Goal: Communication & Community: Answer question/provide support

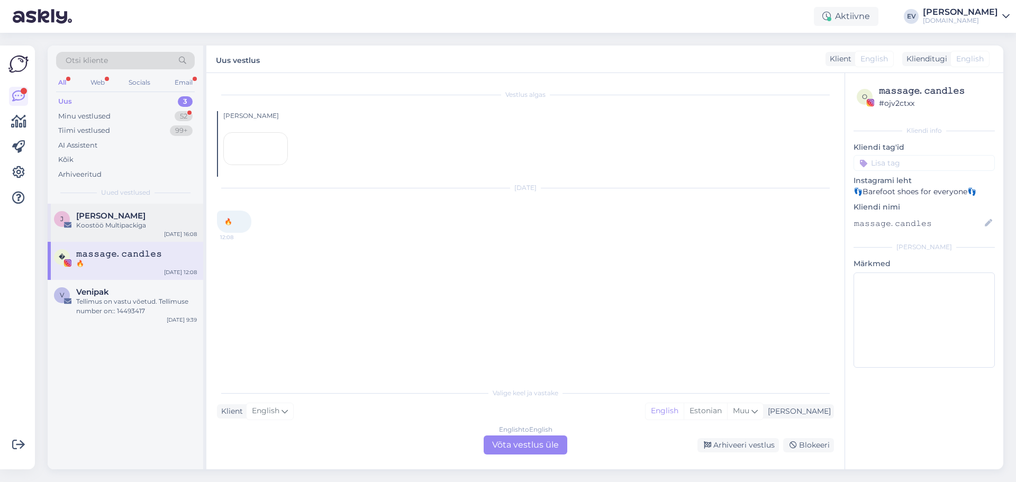
click at [150, 215] on div "[PERSON_NAME]" at bounding box center [136, 216] width 121 height 10
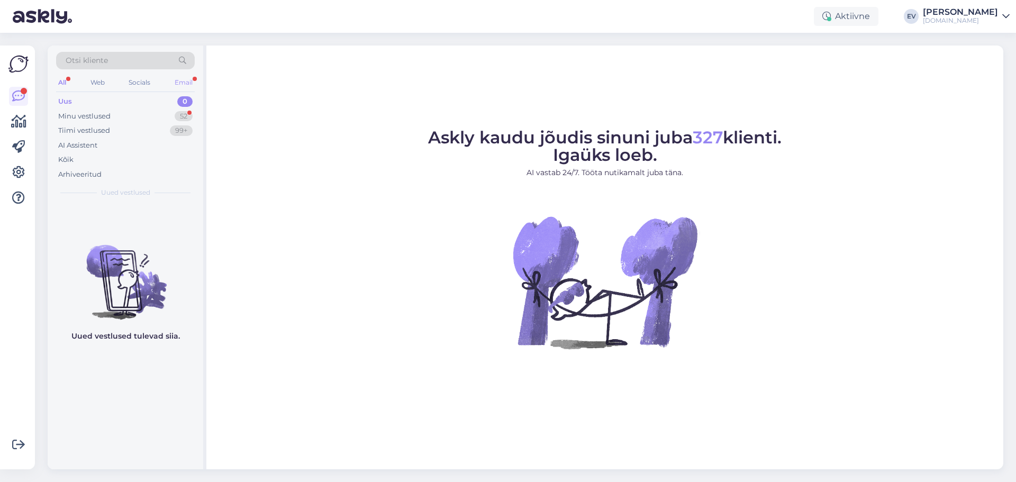
click at [182, 76] on div "Email" at bounding box center [184, 83] width 22 height 14
click at [66, 81] on div "All" at bounding box center [62, 83] width 12 height 14
click at [115, 110] on div "Minu vestlused 52" at bounding box center [125, 116] width 139 height 15
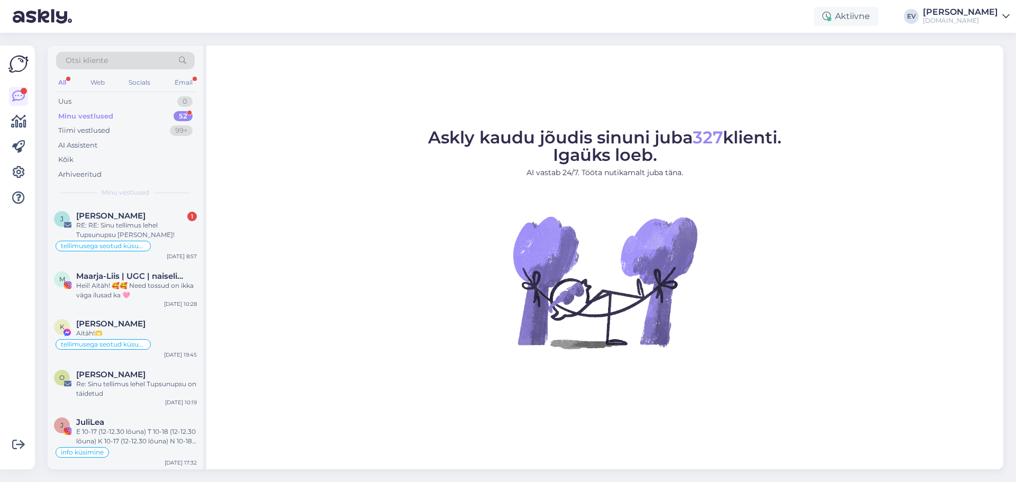
click at [1001, 14] on link "Elin Višnjskov tupsunupsu.ee" at bounding box center [966, 16] width 87 height 17
click at [960, 91] on div "Logi välja" at bounding box center [915, 90] width 188 height 19
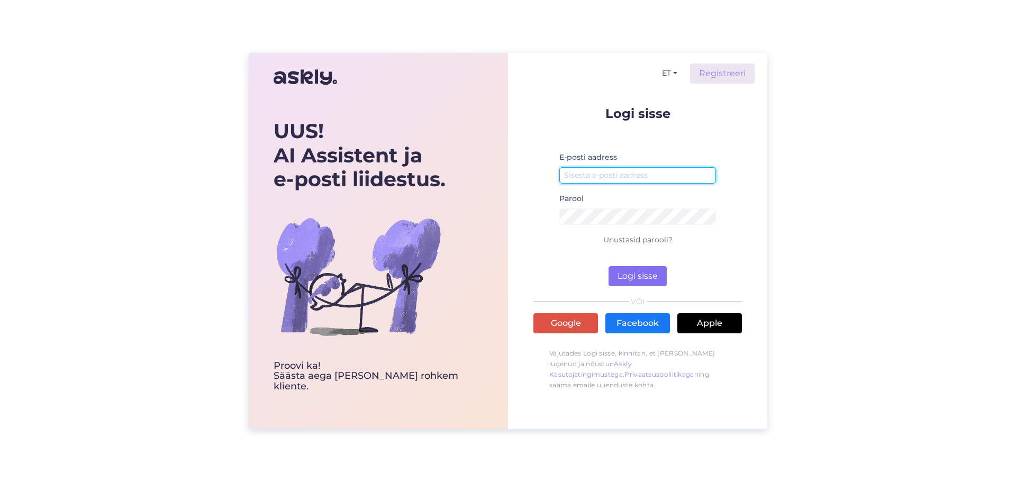
type input "tupsunupsupood@gmail.com"
click at [652, 280] on button "Logi sisse" at bounding box center [638, 276] width 58 height 20
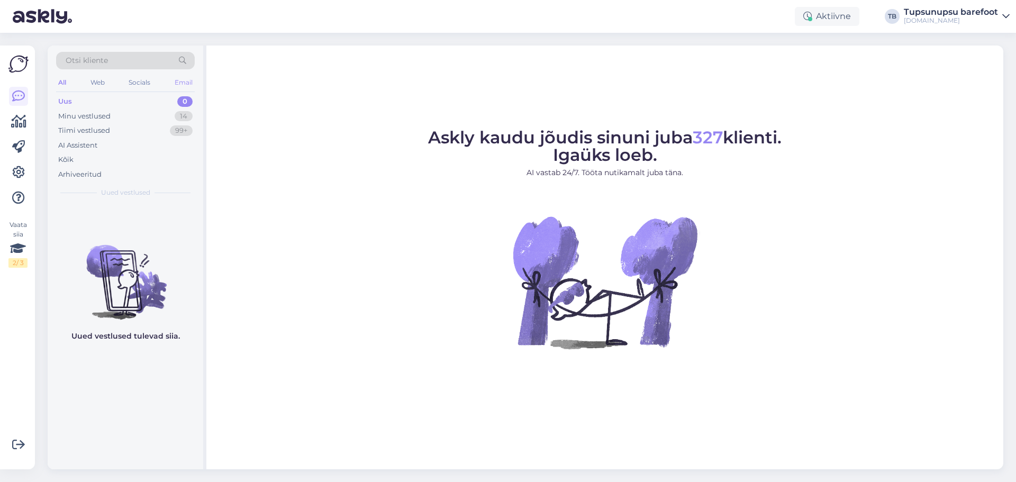
click at [191, 87] on div "Email" at bounding box center [184, 83] width 22 height 14
click at [131, 112] on div "Minu vestlused 5" at bounding box center [125, 116] width 139 height 15
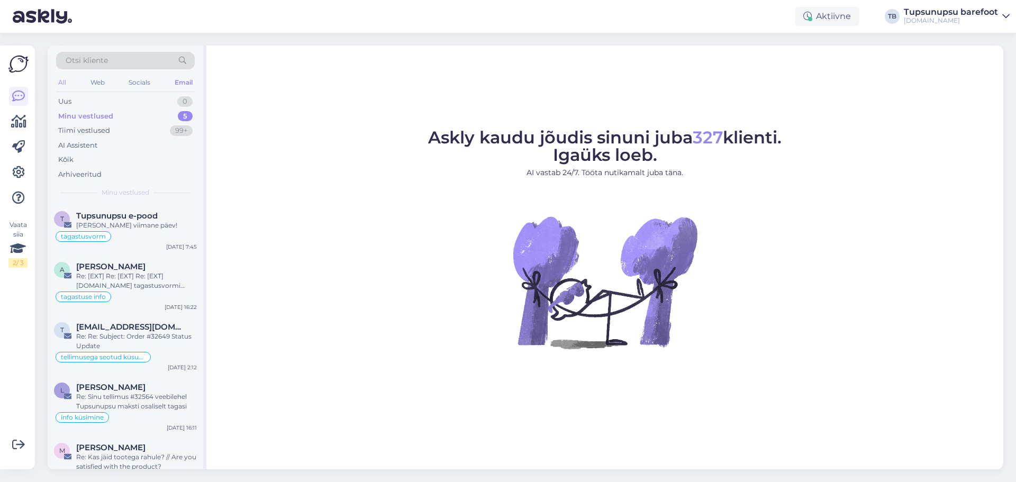
click at [65, 79] on div "All" at bounding box center [62, 83] width 12 height 14
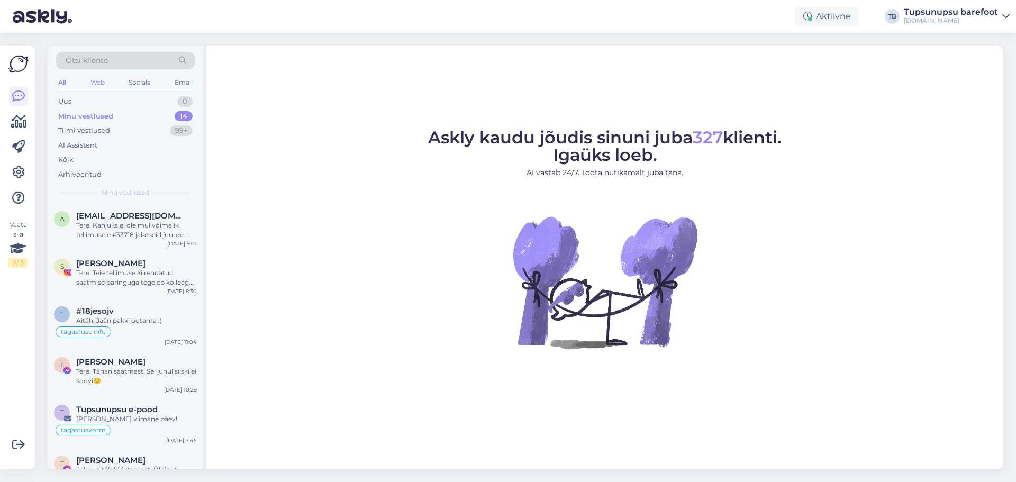
click at [93, 87] on div "Web" at bounding box center [97, 83] width 19 height 14
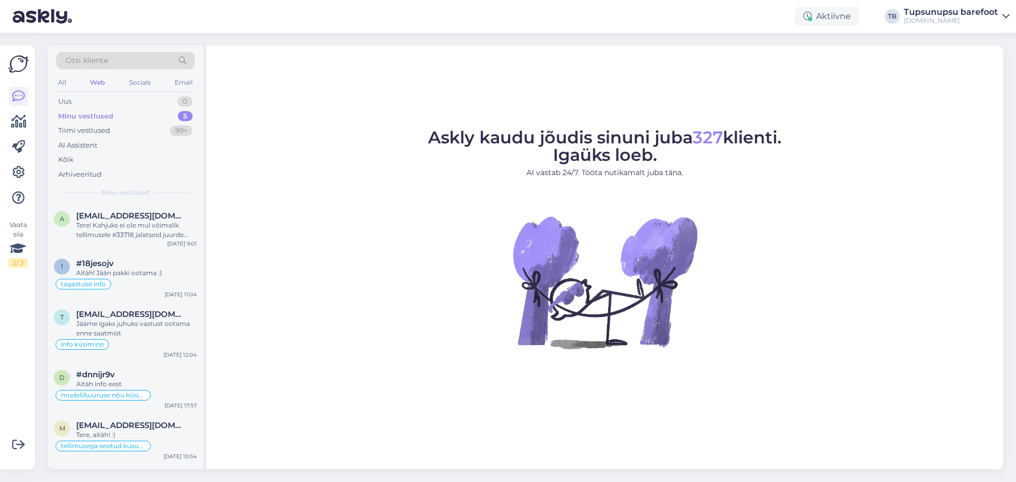
click at [134, 90] on div "All Web Socials Email" at bounding box center [125, 84] width 139 height 16
click at [143, 85] on div "Socials" at bounding box center [140, 83] width 26 height 14
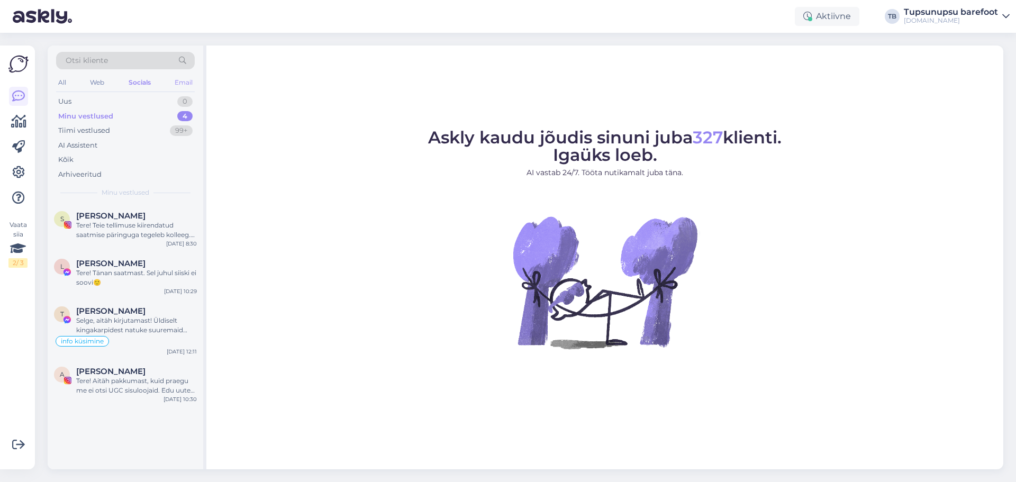
click at [186, 88] on div "Email" at bounding box center [184, 83] width 22 height 14
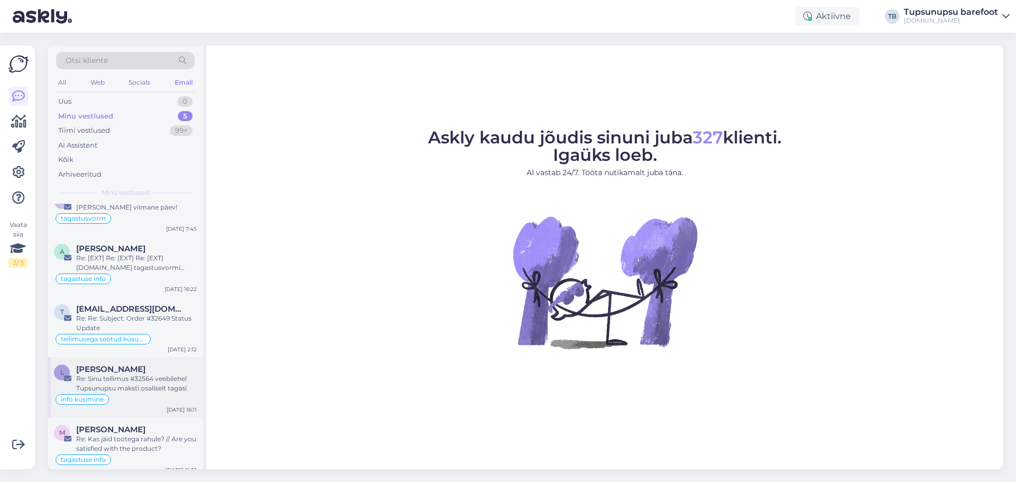
scroll to position [26, 0]
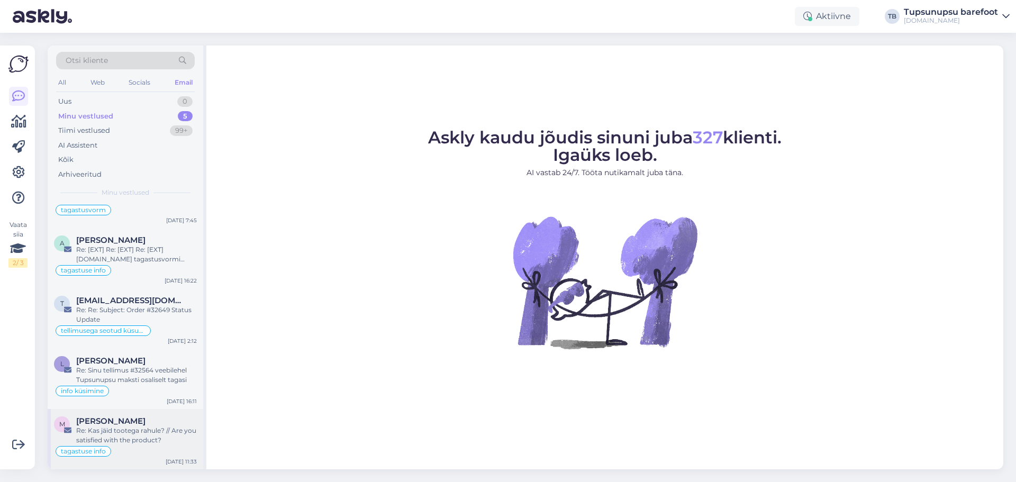
click at [157, 445] on div "tagastuse info" at bounding box center [125, 451] width 143 height 13
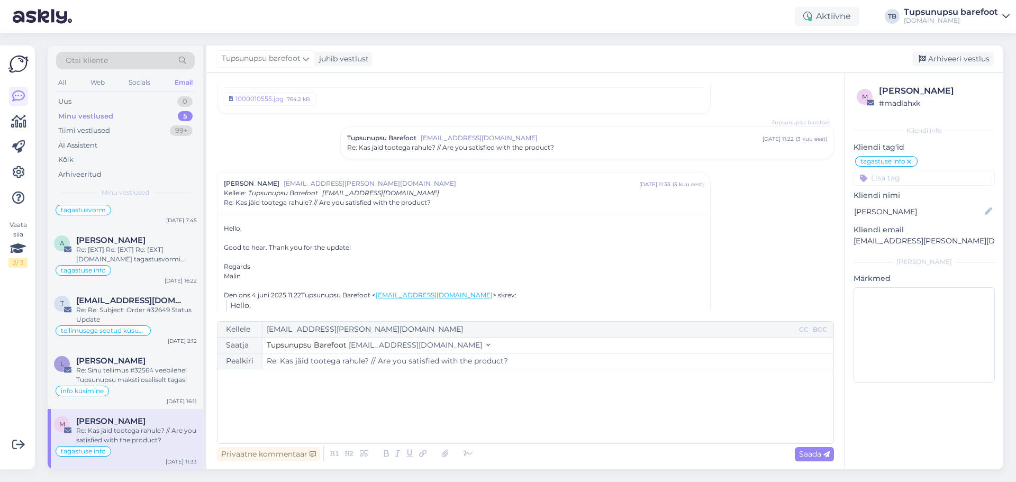
scroll to position [327, 0]
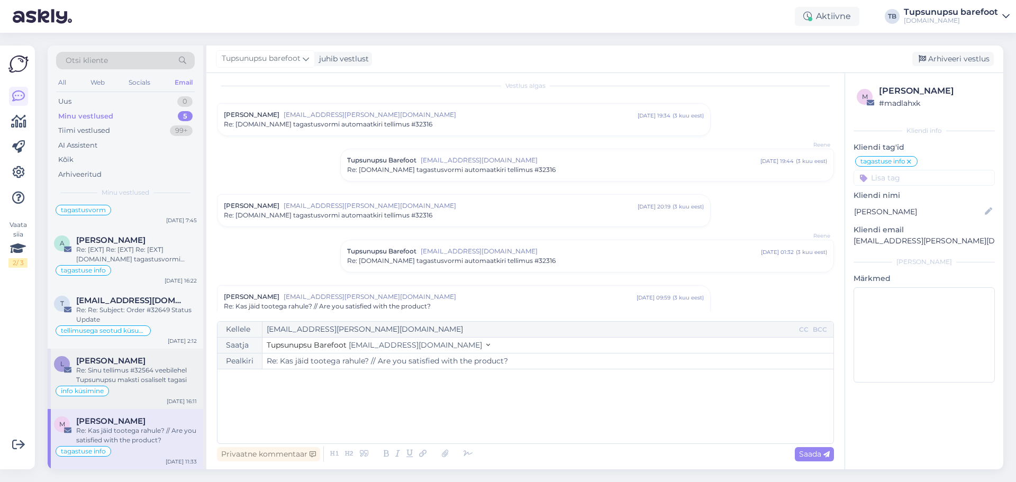
click at [140, 398] on div "L Liis Heinlaid Re: Sinu tellimus #32564 veebilehel Tupsunupsu maksti osaliselt…" at bounding box center [126, 379] width 156 height 60
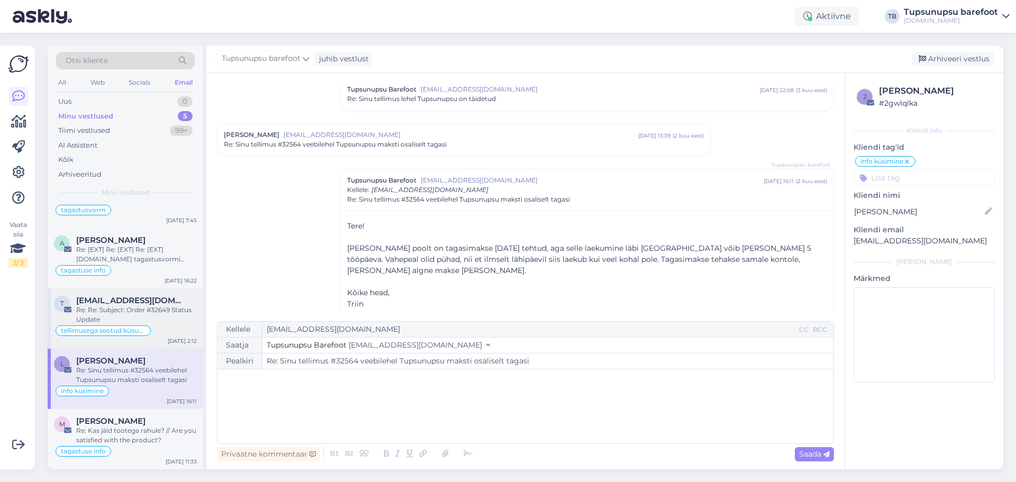
scroll to position [0, 0]
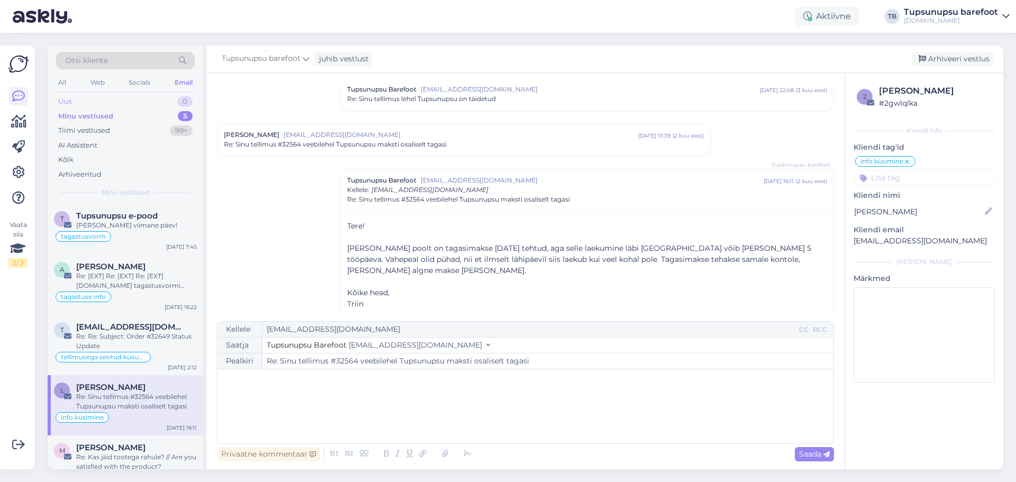
click at [77, 103] on div "Uus 0" at bounding box center [125, 101] width 139 height 15
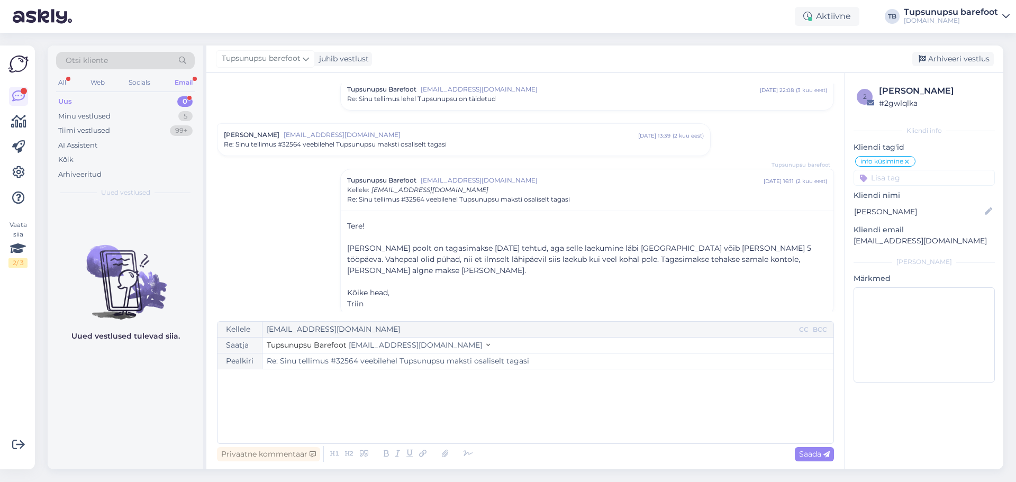
click at [164, 105] on div "Uus 0" at bounding box center [125, 101] width 139 height 15
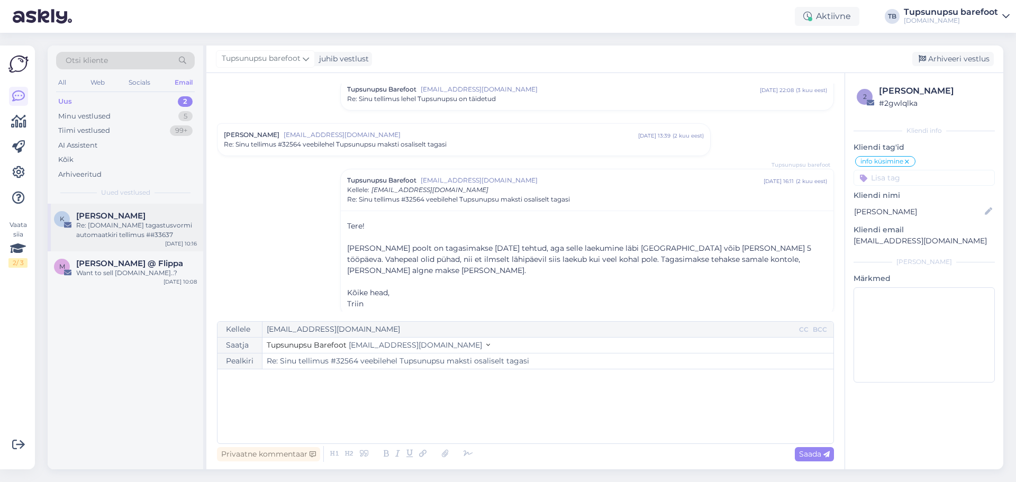
click at [154, 226] on div "Re: Tupsunupsu.ee tagastusvormi automaatkiri tellimus ##33637" at bounding box center [136, 230] width 121 height 19
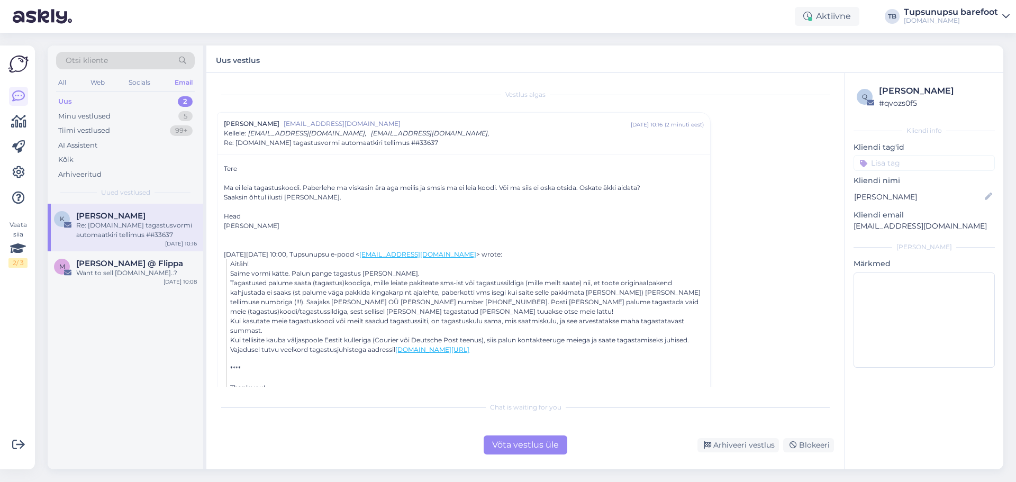
scroll to position [29, 0]
